Goal: Information Seeking & Learning: Learn about a topic

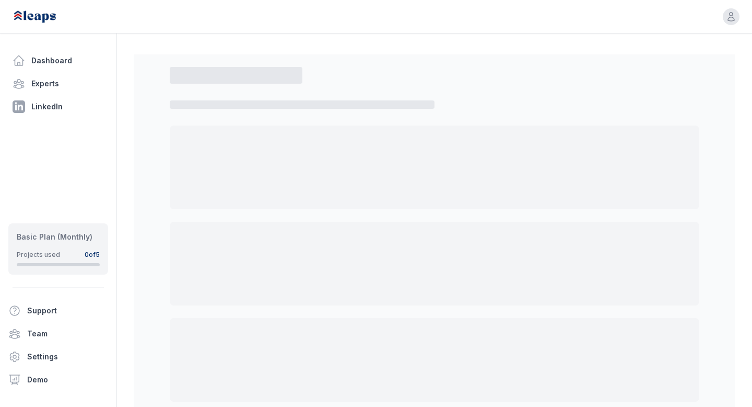
select select "*"
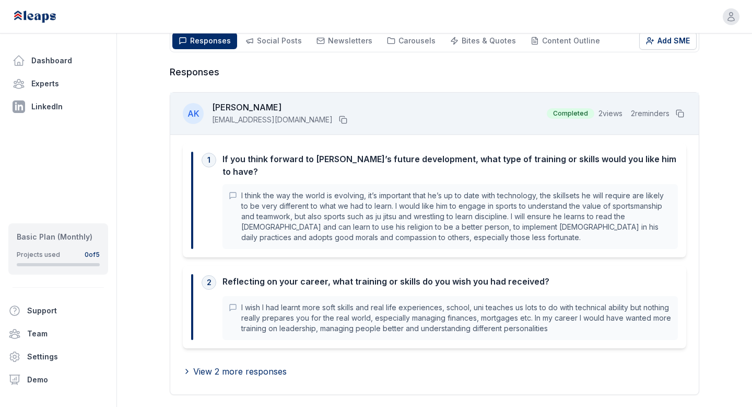
scroll to position [171, 0]
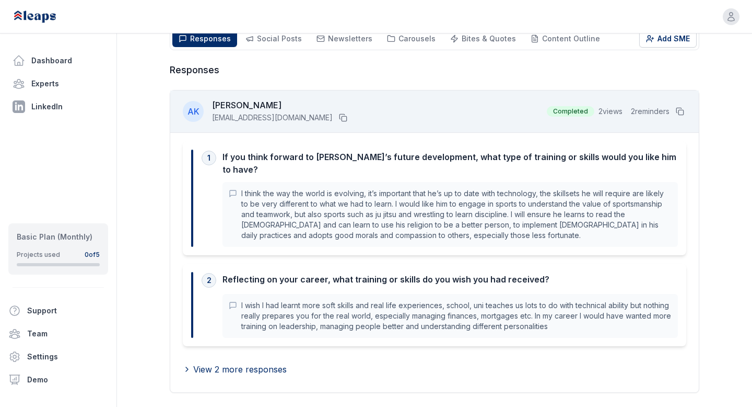
click at [455, 230] on div "I think the way the world is evolving, it’s important that he’s up to date with…" at bounding box center [451, 214] width 456 height 65
click at [266, 363] on span "View 2 more responses" at bounding box center [240, 369] width 94 height 13
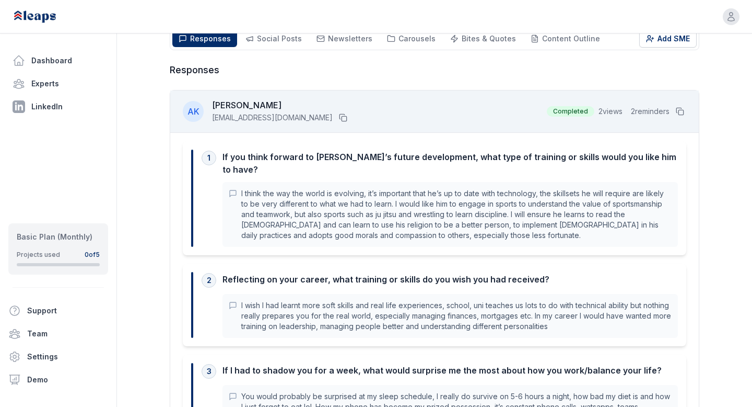
click at [466, 227] on p "I think the way the world is evolving, it’s important that he’s up to date with…" at bounding box center [456, 214] width 431 height 52
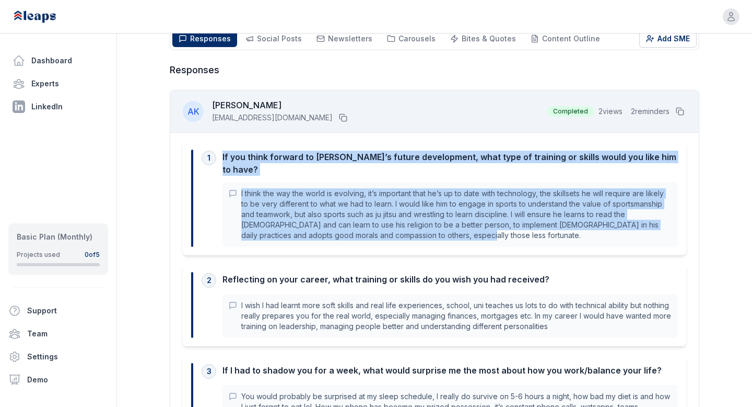
drag, startPoint x: 467, startPoint y: 228, endPoint x: 221, endPoint y: 153, distance: 257.2
click at [221, 153] on div "1 If you think forward to [PERSON_NAME]’s future development, what type of trai…" at bounding box center [440, 197] width 477 height 97
copy div "If you think forward to [PERSON_NAME]’s future development, what type of traini…"
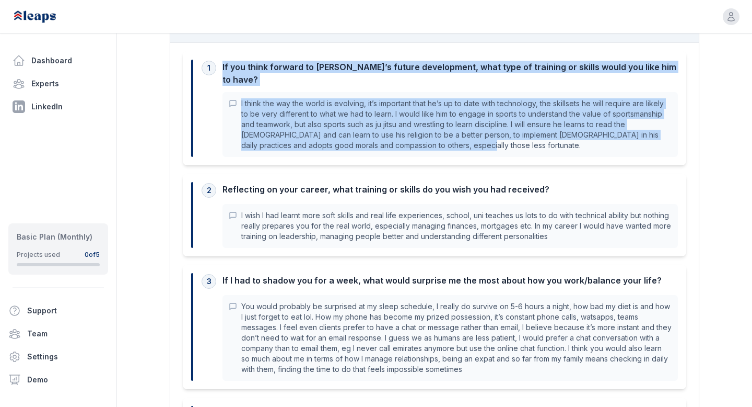
scroll to position [290, 0]
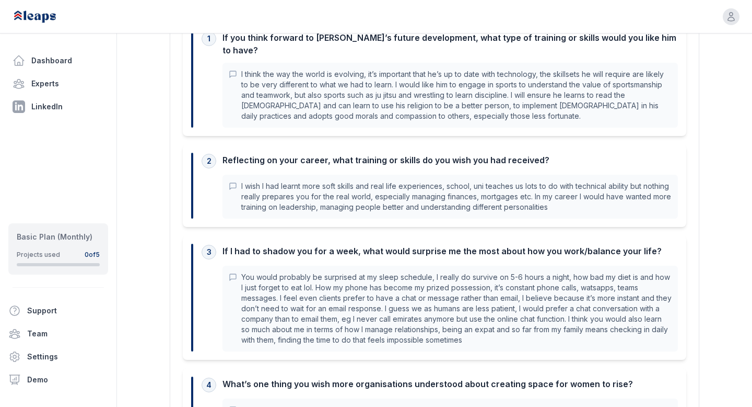
click at [581, 210] on div "2 Reflecting on your career, what training or skills do you wish you had receiv…" at bounding box center [435, 185] width 504 height 83
click at [603, 195] on p "I wish I had learnt more soft skills and real life experiences, school, uni tea…" at bounding box center [456, 196] width 431 height 31
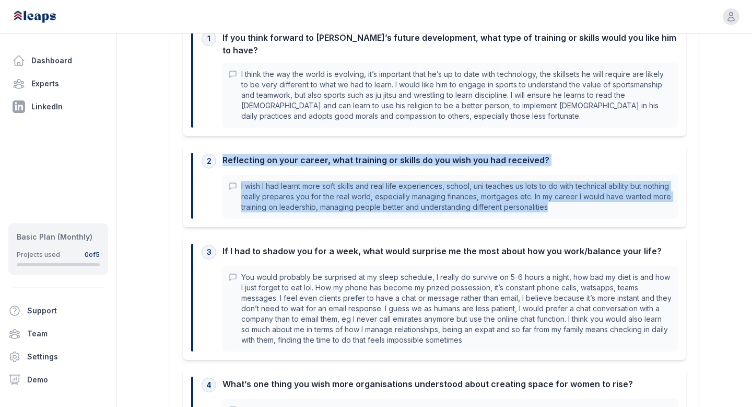
drag, startPoint x: 603, startPoint y: 195, endPoint x: 216, endPoint y: 146, distance: 389.3
click at [215, 153] on div "2 Reflecting on your career, what training or skills do you wish you had receiv…" at bounding box center [440, 186] width 477 height 66
copy div "Reflecting on your career, what training or skills do you wish you had received…"
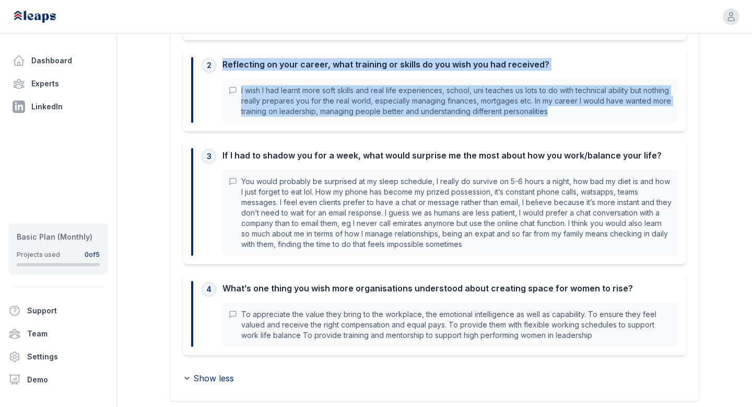
scroll to position [392, 0]
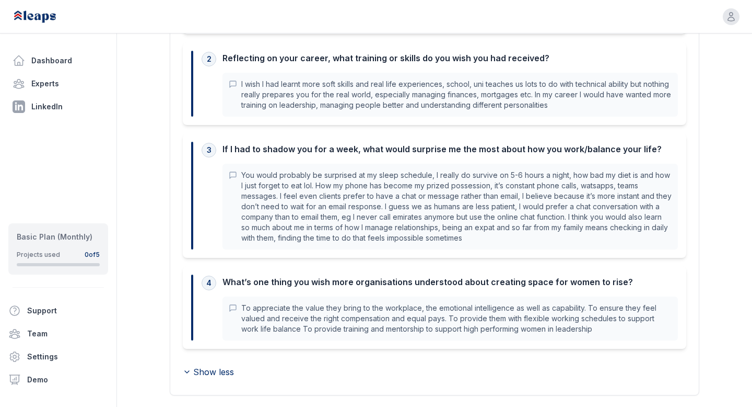
click at [548, 241] on div "3 If I had to shadow you for a week, what would surprise me the most about how …" at bounding box center [435, 195] width 504 height 124
click at [495, 231] on p "You would probably be surprised at my sleep schedule, I really do survive on 5-…" at bounding box center [456, 206] width 431 height 73
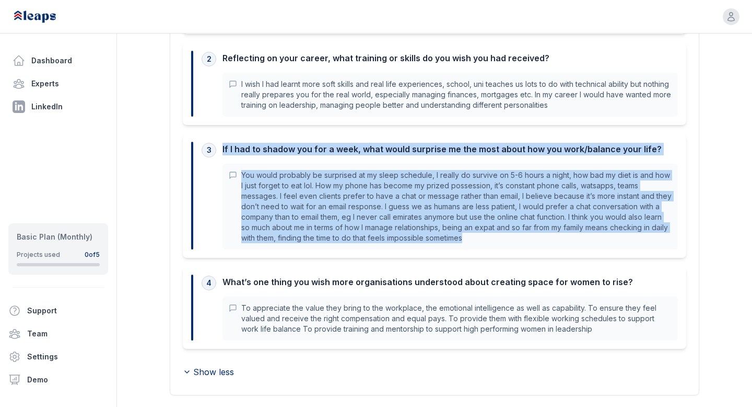
drag, startPoint x: 495, startPoint y: 233, endPoint x: 219, endPoint y: 139, distance: 291.3
click at [219, 142] on div "3 If I had to shadow you for a week, what would surprise me the most about how …" at bounding box center [440, 196] width 477 height 108
copy div "If I had to shadow you for a week, what would surprise me the most about how yo…"
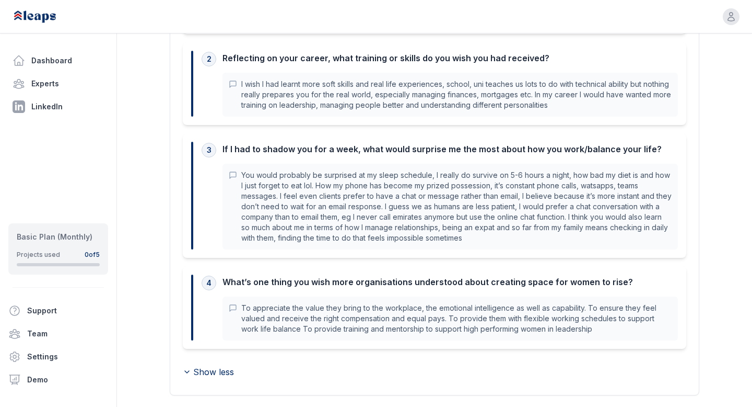
click at [586, 321] on p "To appreciate the value they bring to the workplace, the emotional intelligence…" at bounding box center [456, 318] width 431 height 31
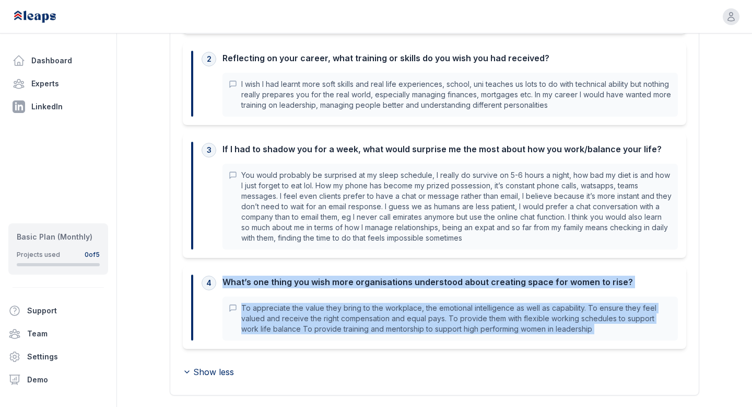
drag, startPoint x: 586, startPoint y: 321, endPoint x: 225, endPoint y: 269, distance: 364.8
click at [225, 274] on div "4 What’s one thing you wish more organisations understood about creating space …" at bounding box center [440, 307] width 477 height 66
copy div "What’s one thing you wish more organisations understood about creating space fo…"
click at [62, 55] on link "Dashboard" at bounding box center [58, 60] width 100 height 21
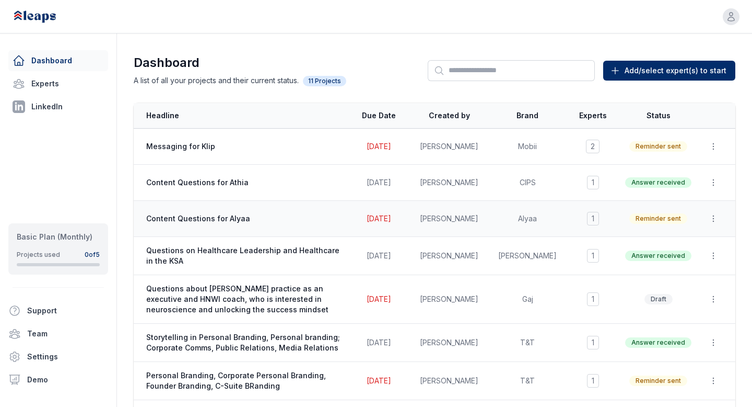
click at [208, 219] on span "Content Questions for Alyaa" at bounding box center [243, 218] width 195 height 10
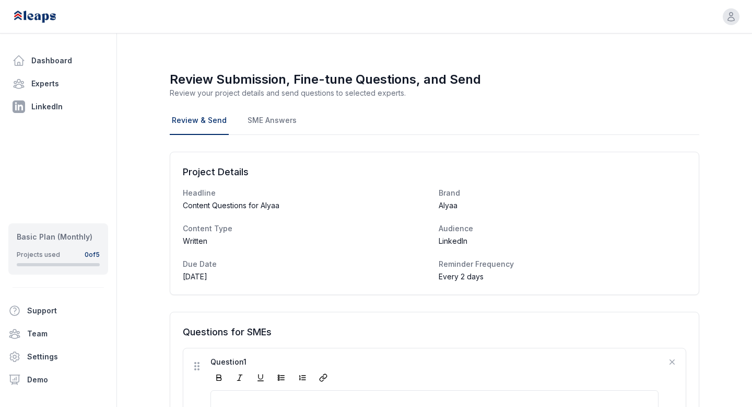
scroll to position [2, 0]
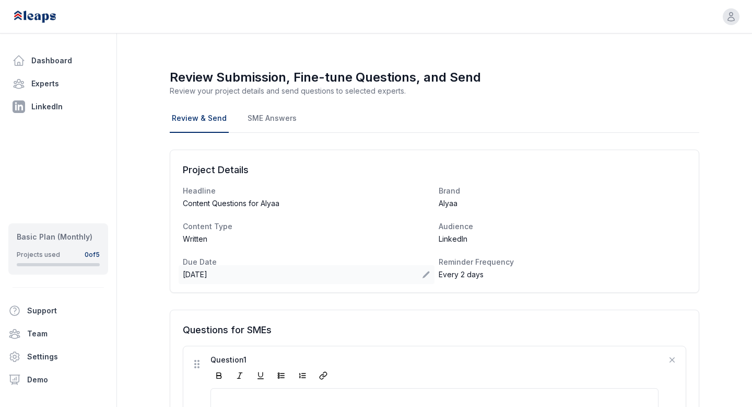
click at [428, 276] on icon at bounding box center [426, 274] width 8 height 8
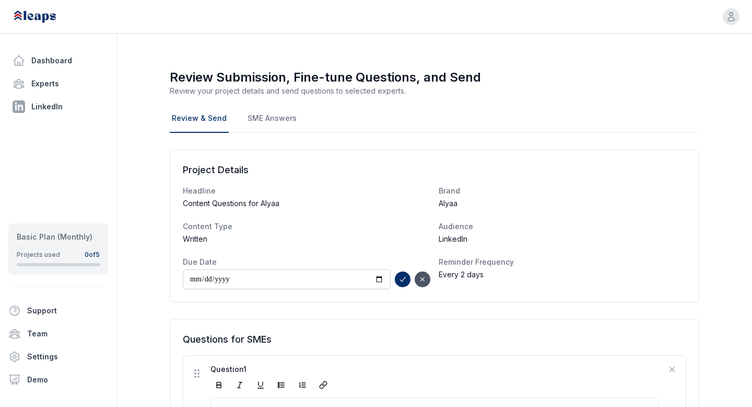
type input "**********"
click at [405, 280] on icon "submit" at bounding box center [403, 279] width 8 height 8
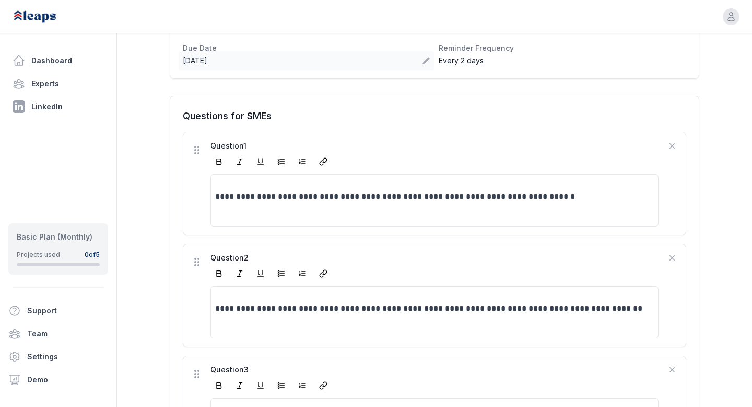
scroll to position [0, 0]
